Goal: Information Seeking & Learning: Check status

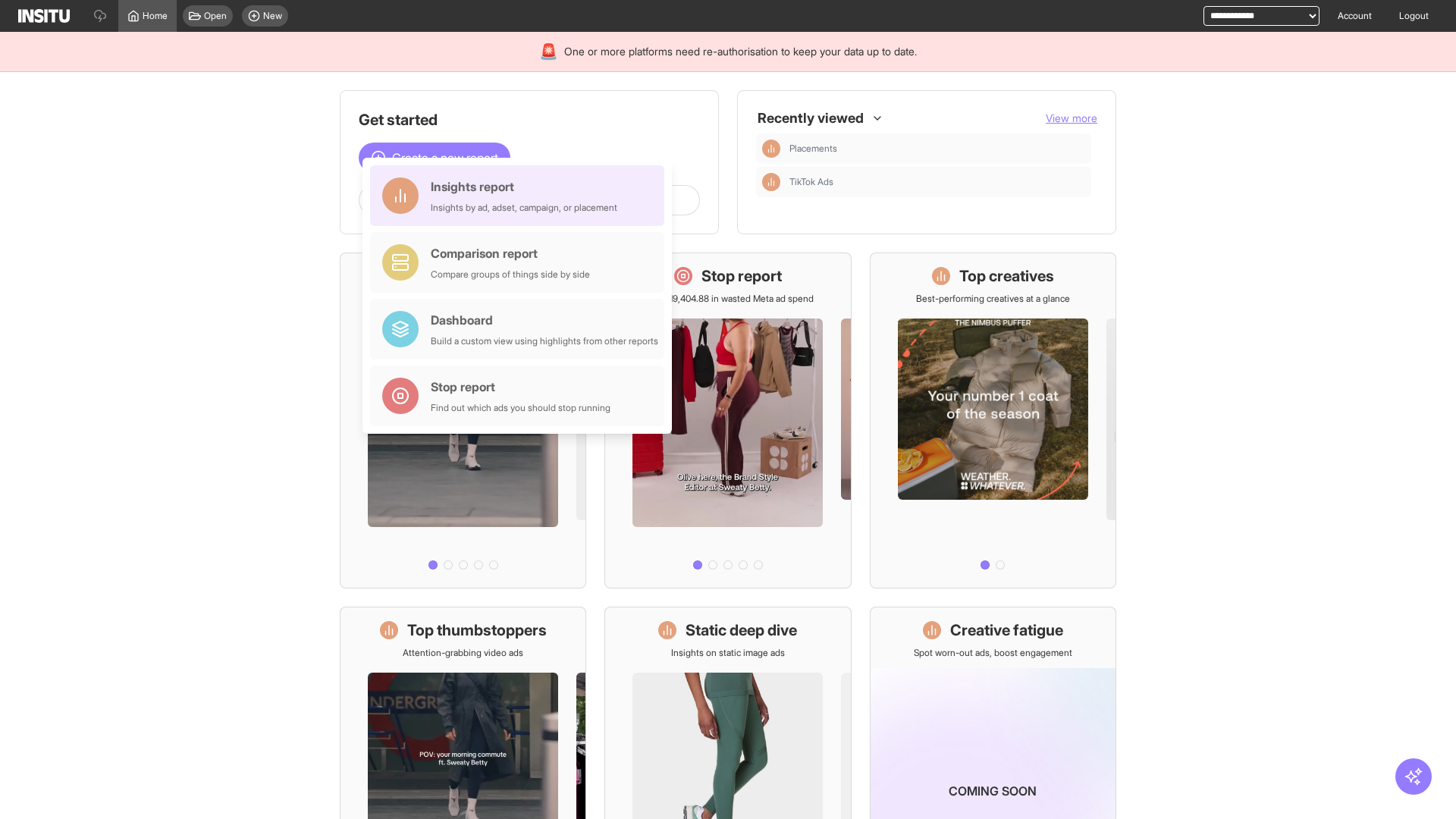
click at [521, 196] on div "Insights report Insights by ad, adset, campaign, or placement" at bounding box center [523, 196] width 186 height 36
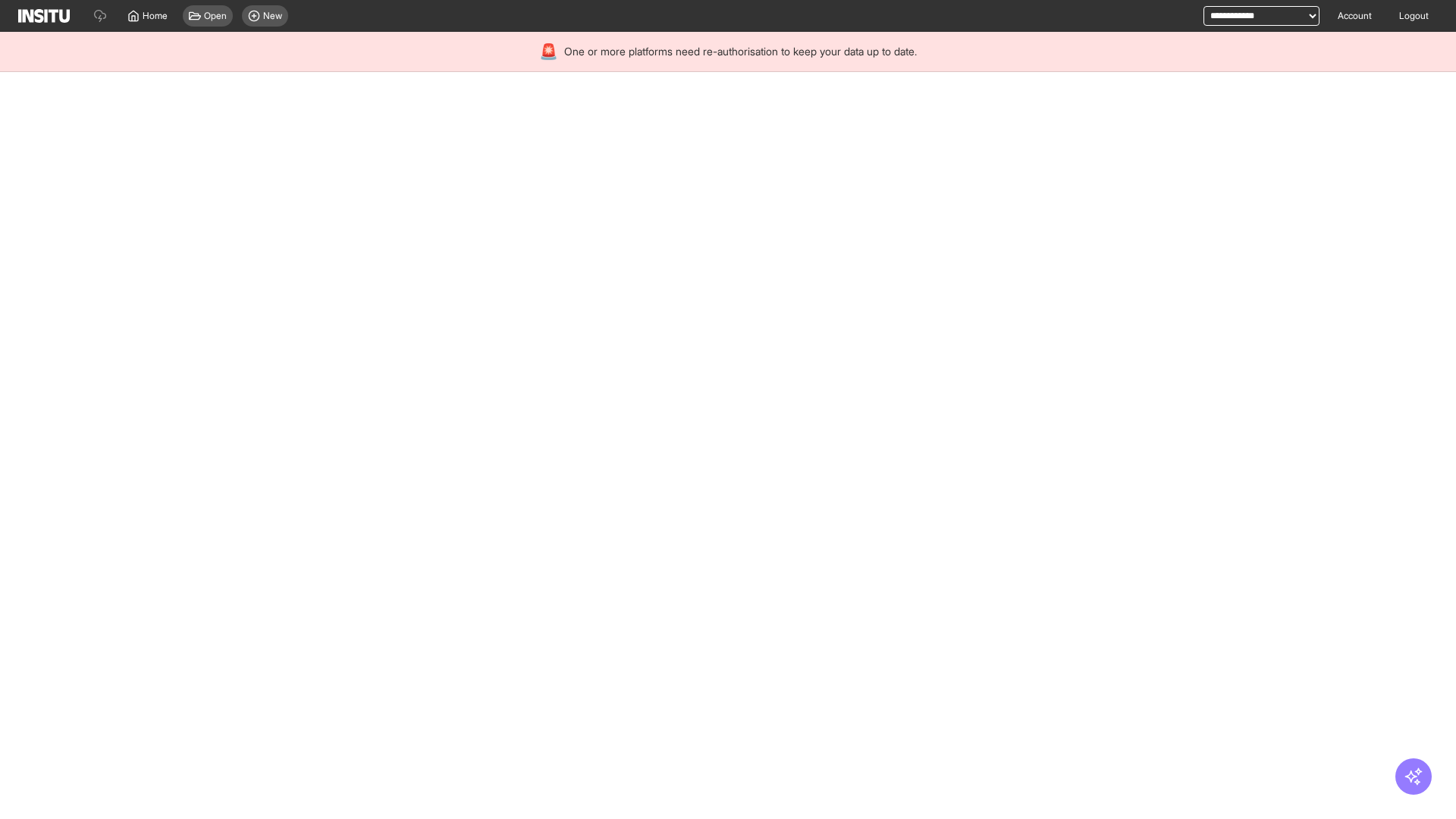
select select "**"
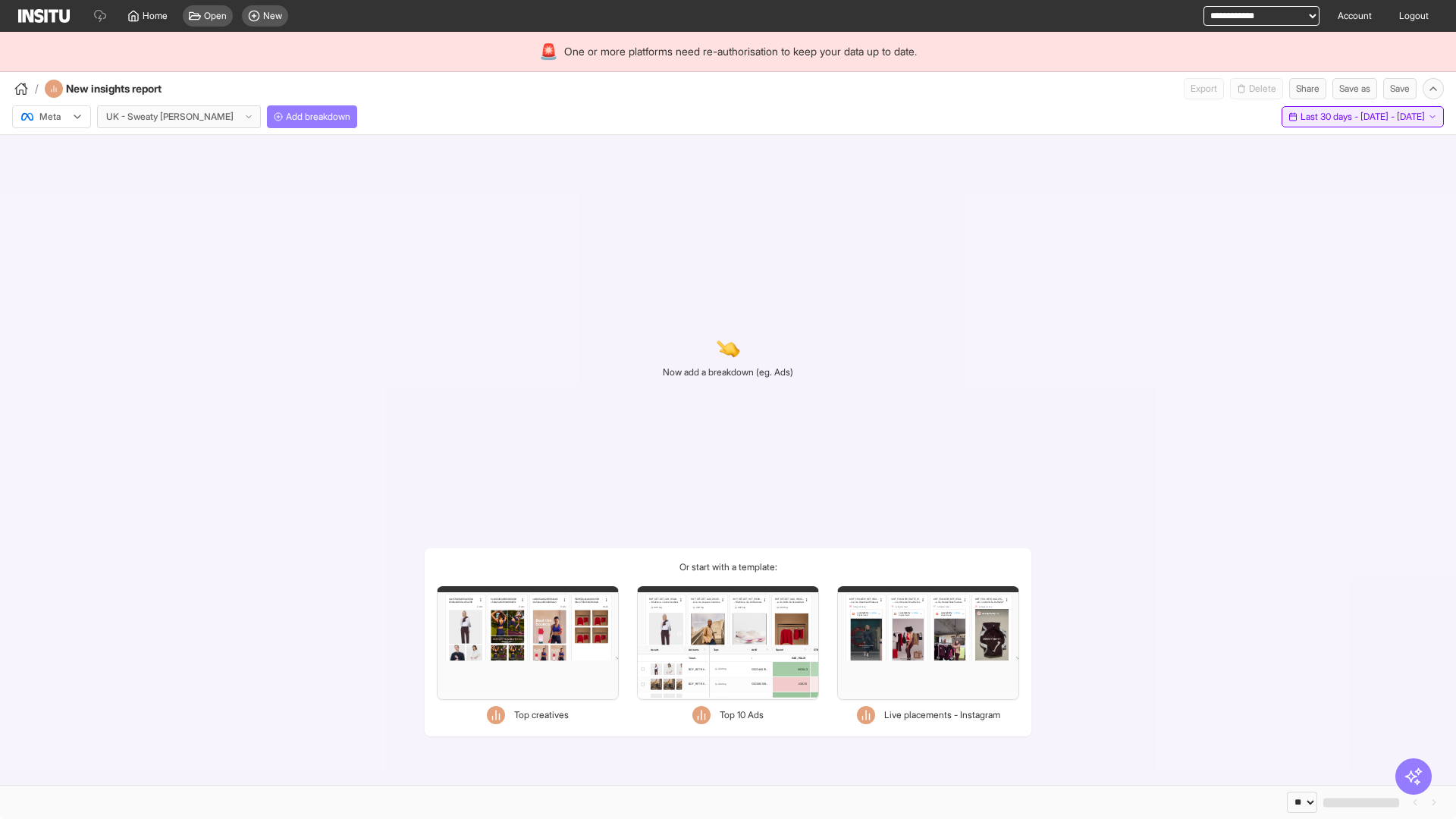
click at [1328, 117] on span "Last 30 days - [DATE] - [DATE]" at bounding box center [1362, 116] width 124 height 12
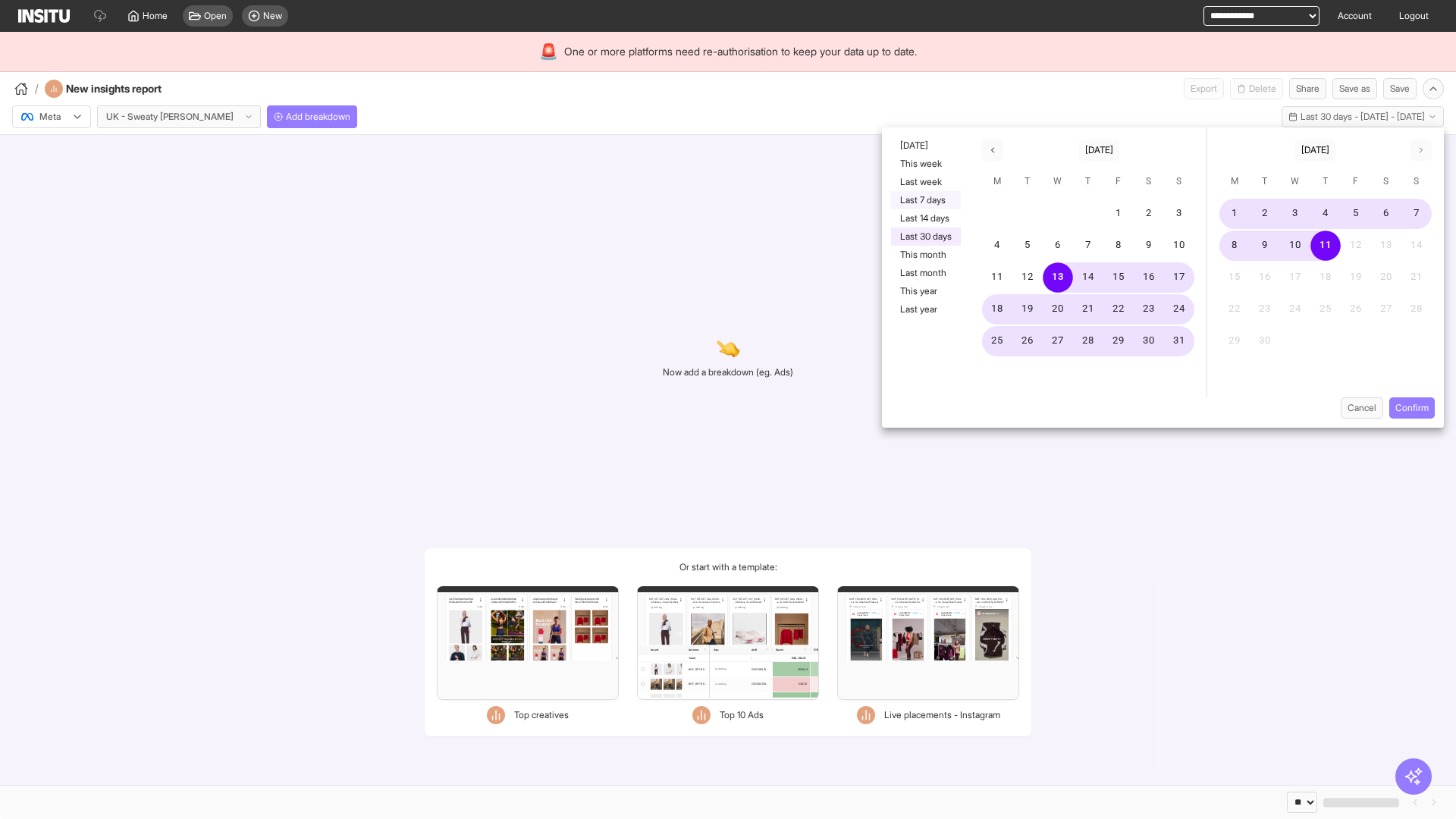
click at [924, 200] on button "Last 7 days" at bounding box center [926, 200] width 70 height 18
